Goal: Find specific page/section: Find specific page/section

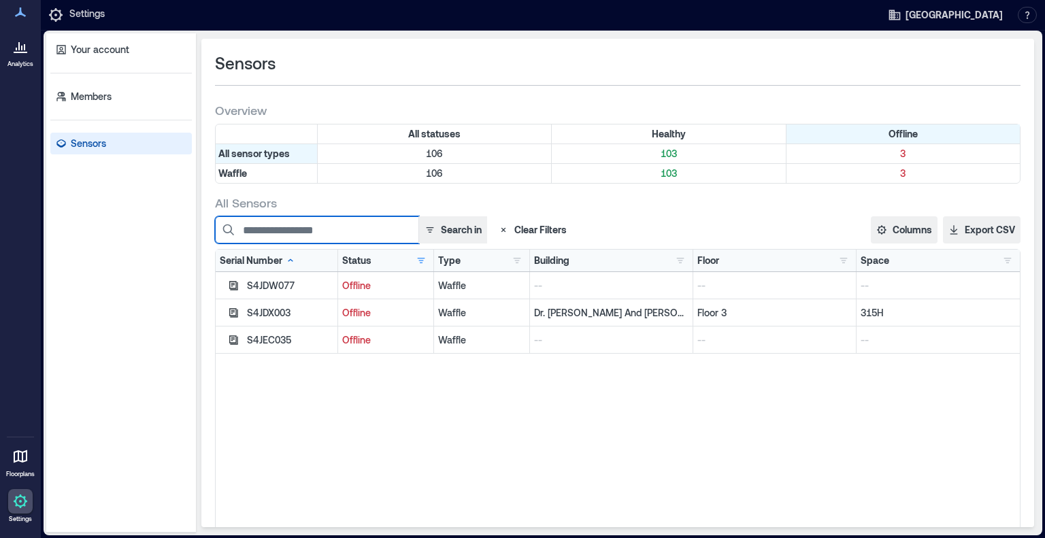
click at [308, 227] on input at bounding box center [317, 229] width 204 height 27
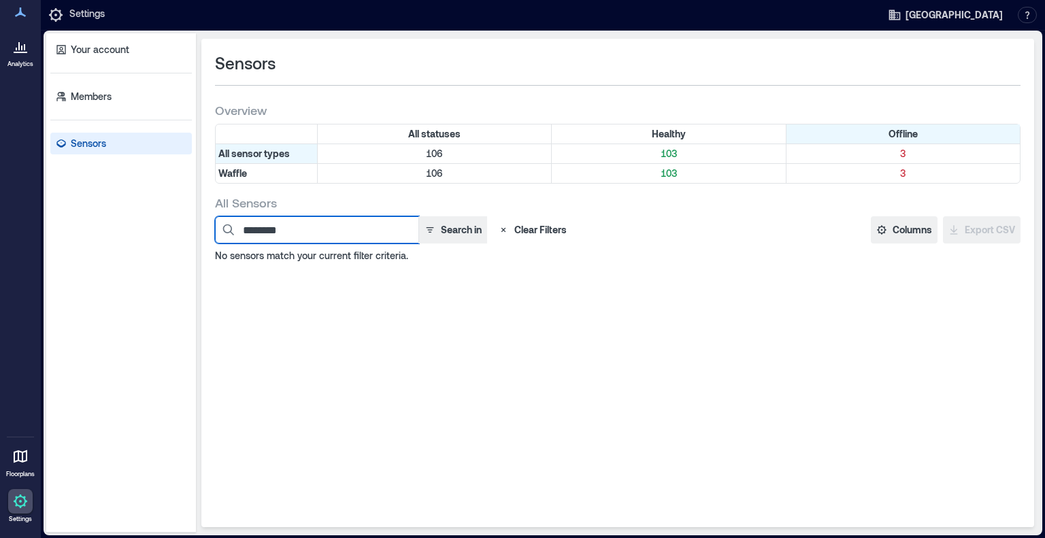
type input "********"
click at [459, 229] on button "Search in" at bounding box center [452, 229] width 69 height 27
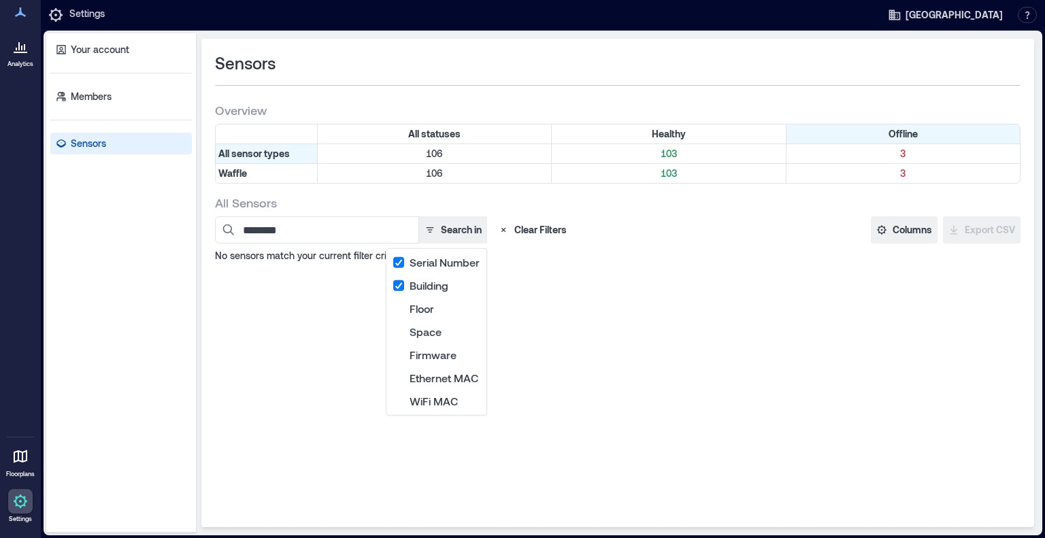
click at [588, 298] on div "Sensors Overview All statuses Healthy Offline All sensor types 106 103 3 Waffle…" at bounding box center [617, 283] width 833 height 489
click at [902, 152] on p "3" at bounding box center [903, 154] width 228 height 14
click at [503, 226] on icon "button" at bounding box center [503, 230] width 11 height 11
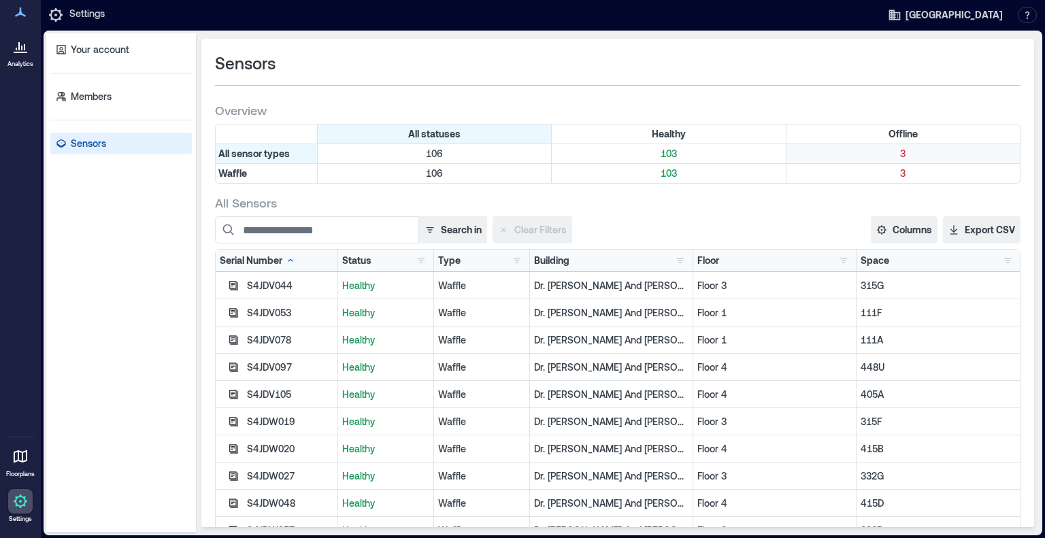
click at [895, 151] on p "3" at bounding box center [903, 154] width 228 height 14
